Goal: Information Seeking & Learning: Check status

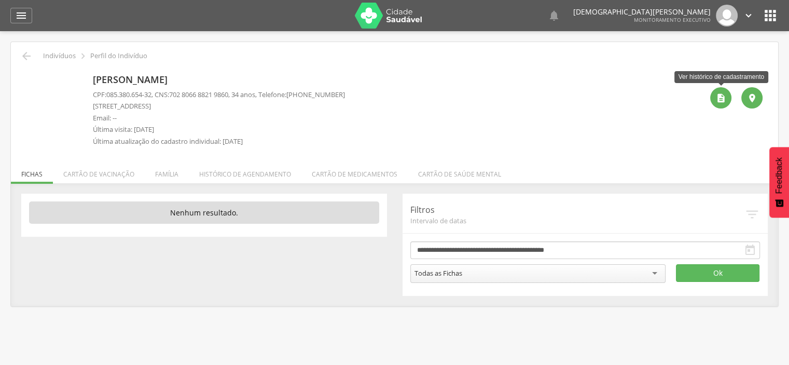
drag, startPoint x: 715, startPoint y: 100, endPoint x: 546, endPoint y: 79, distance: 170.4
click at [714, 101] on div "" at bounding box center [720, 97] width 21 height 21
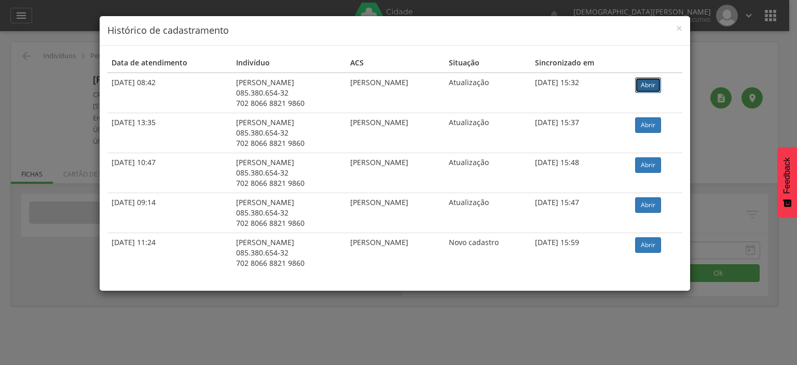
click at [661, 85] on link "Abrir" at bounding box center [648, 85] width 26 height 16
click at [684, 29] on div "× Histórico de cadastramento" at bounding box center [395, 31] width 590 height 30
click at [680, 29] on span "×" at bounding box center [679, 28] width 6 height 15
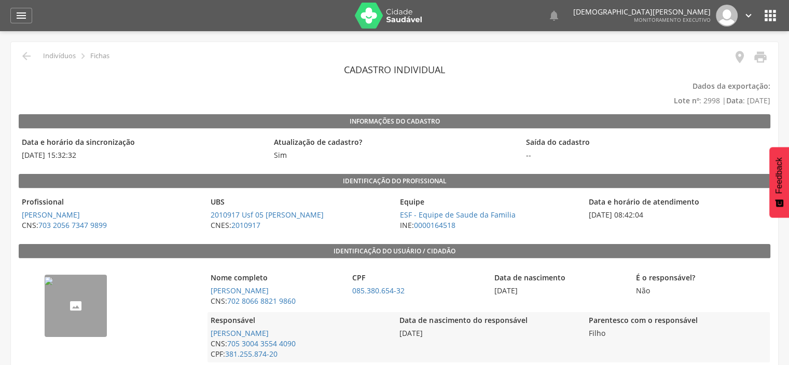
click at [53, 285] on img "--" at bounding box center [49, 280] width 8 height 8
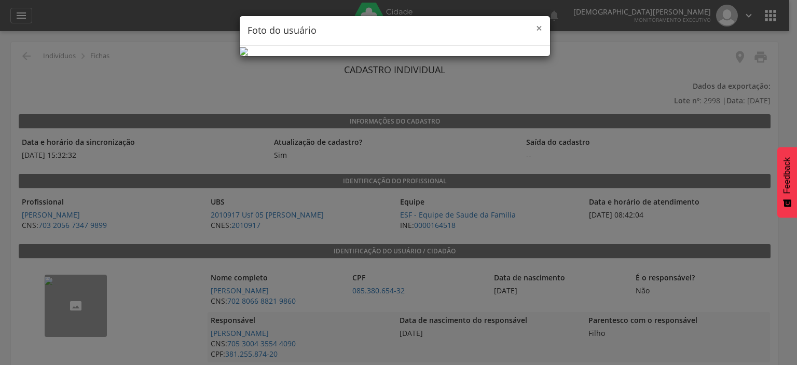
click at [536, 27] on span "×" at bounding box center [539, 28] width 6 height 15
